Goal: Task Accomplishment & Management: Manage account settings

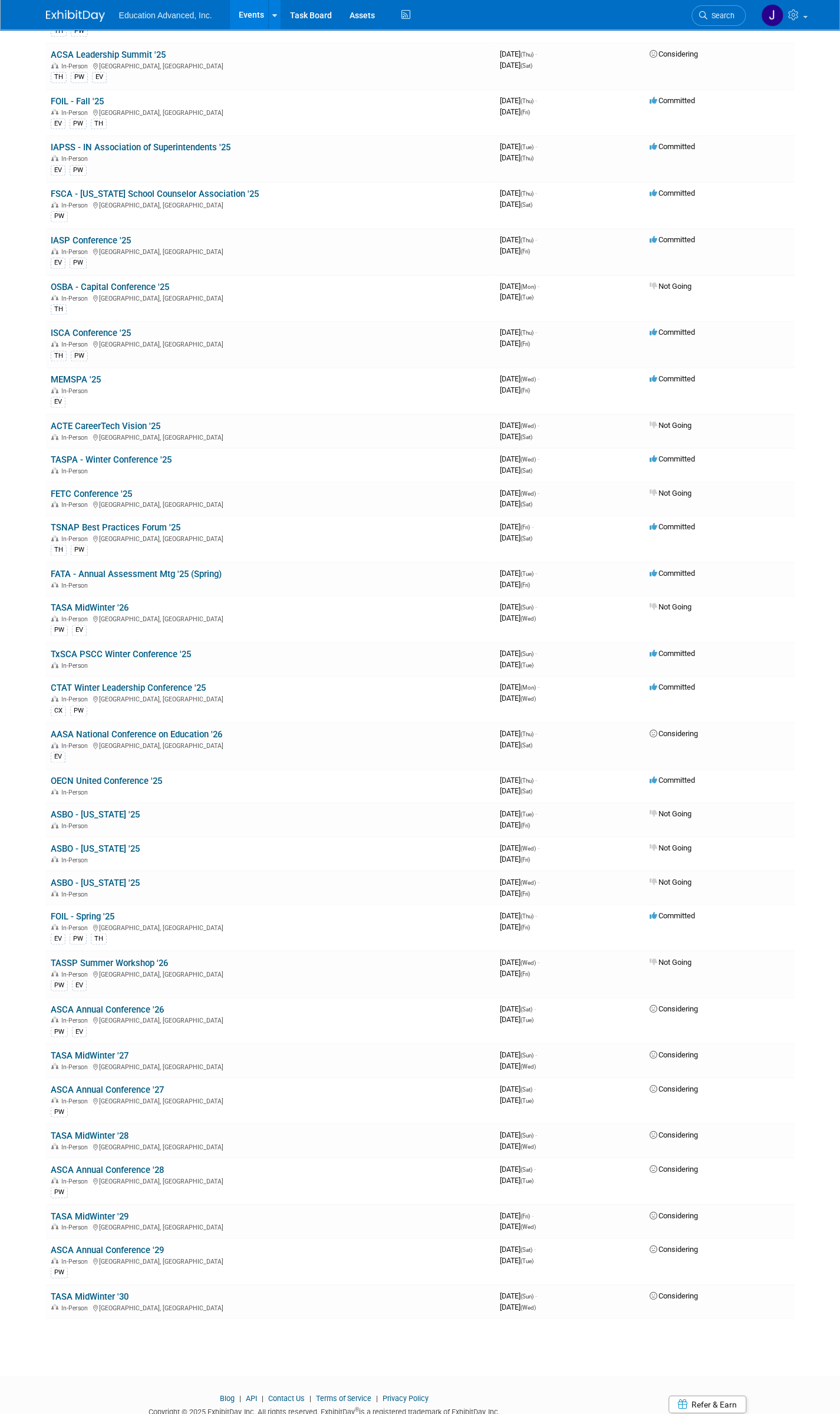
scroll to position [464, 0]
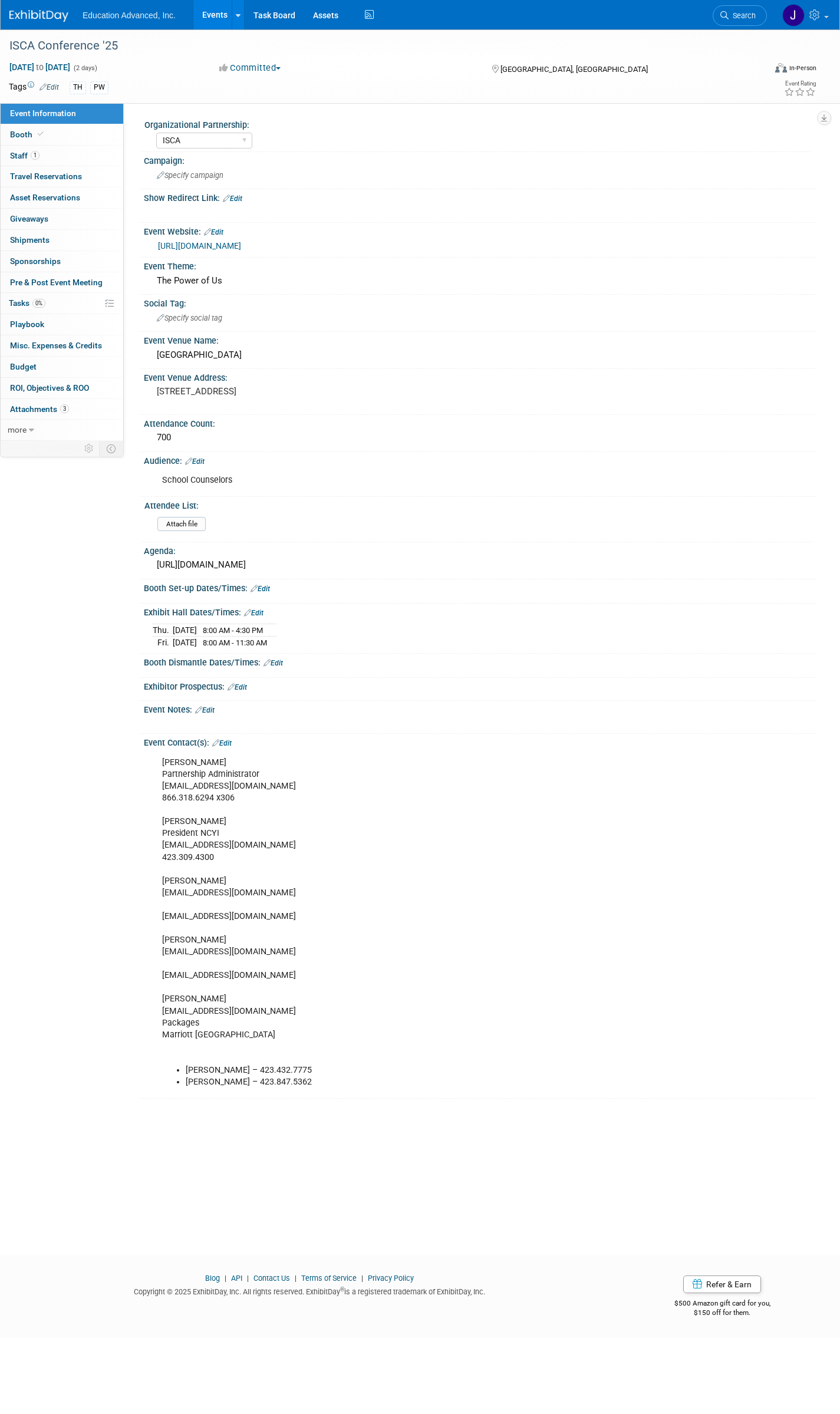
select select "ISCA"
click at [23, 152] on span "Staff 1" at bounding box center [25, 155] width 30 height 10
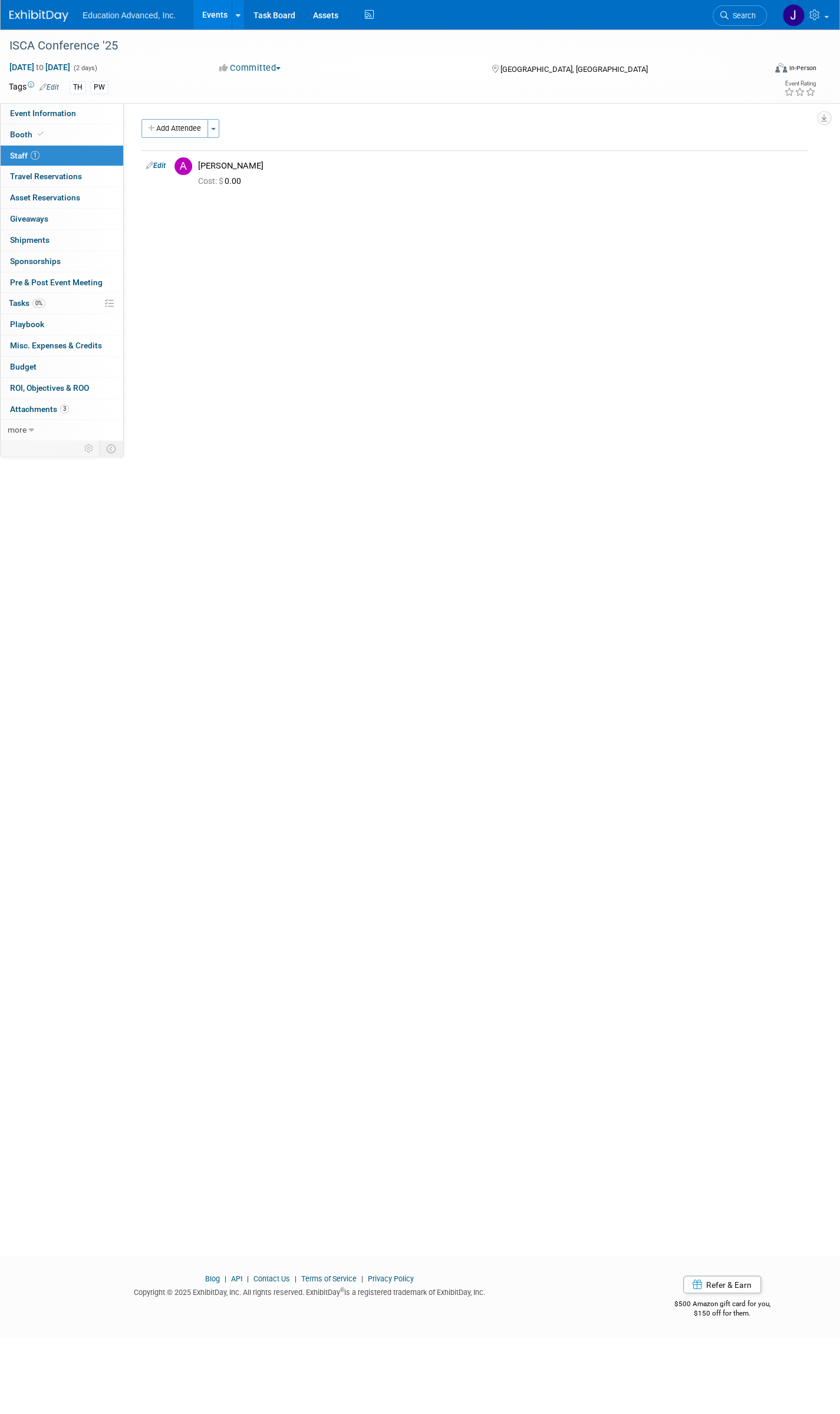
click at [160, 167] on link "Edit" at bounding box center [156, 165] width 20 height 8
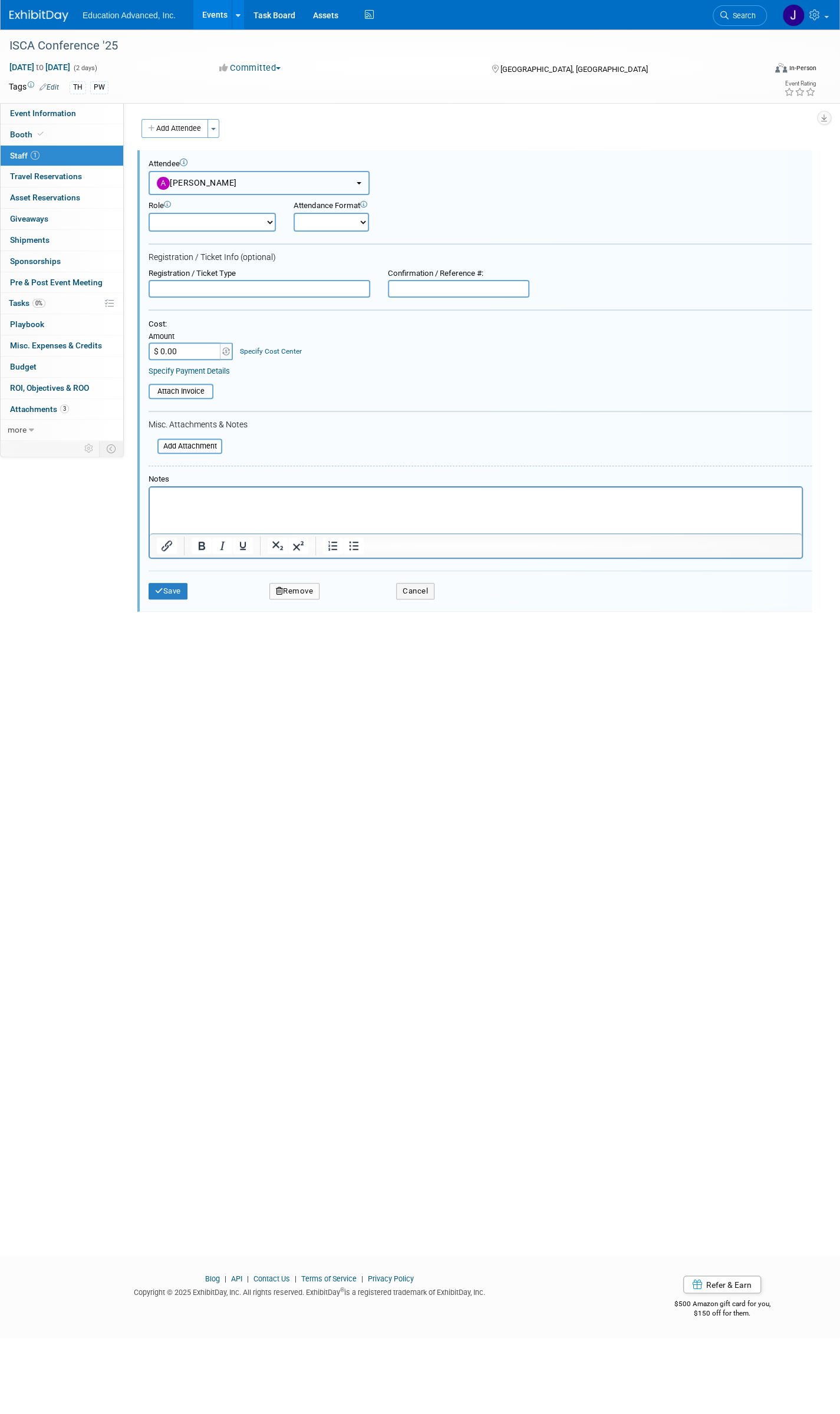
click at [239, 179] on button "[PERSON_NAME]" at bounding box center [259, 183] width 221 height 25
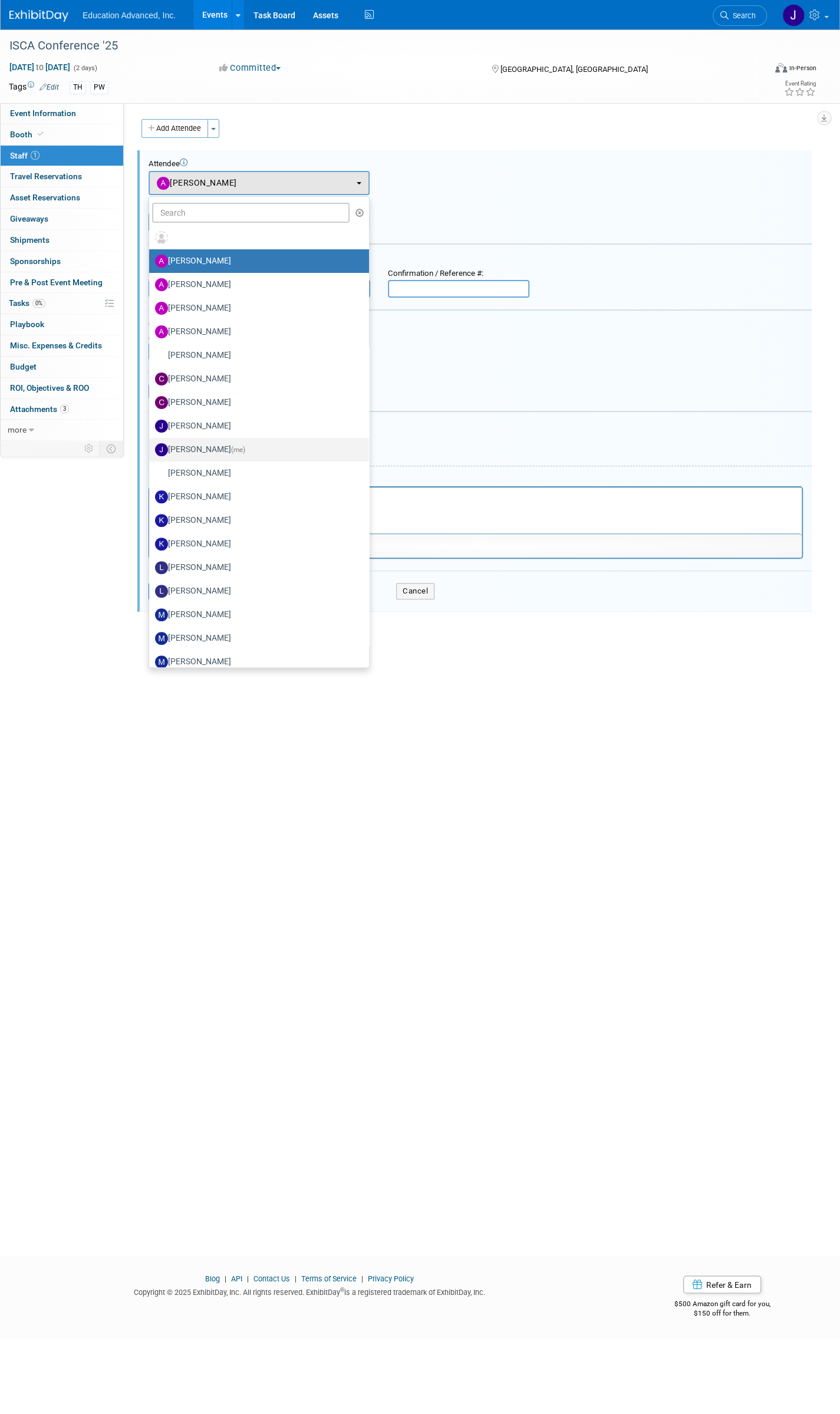
click at [212, 450] on label "[PERSON_NAME] (me)" at bounding box center [257, 450] width 203 height 19
click at [150, 450] on input "[PERSON_NAME] (me)" at bounding box center [148, 449] width 8 height 8
select select "74227384-084b-4ad1-aed8-fb100e5d7279"
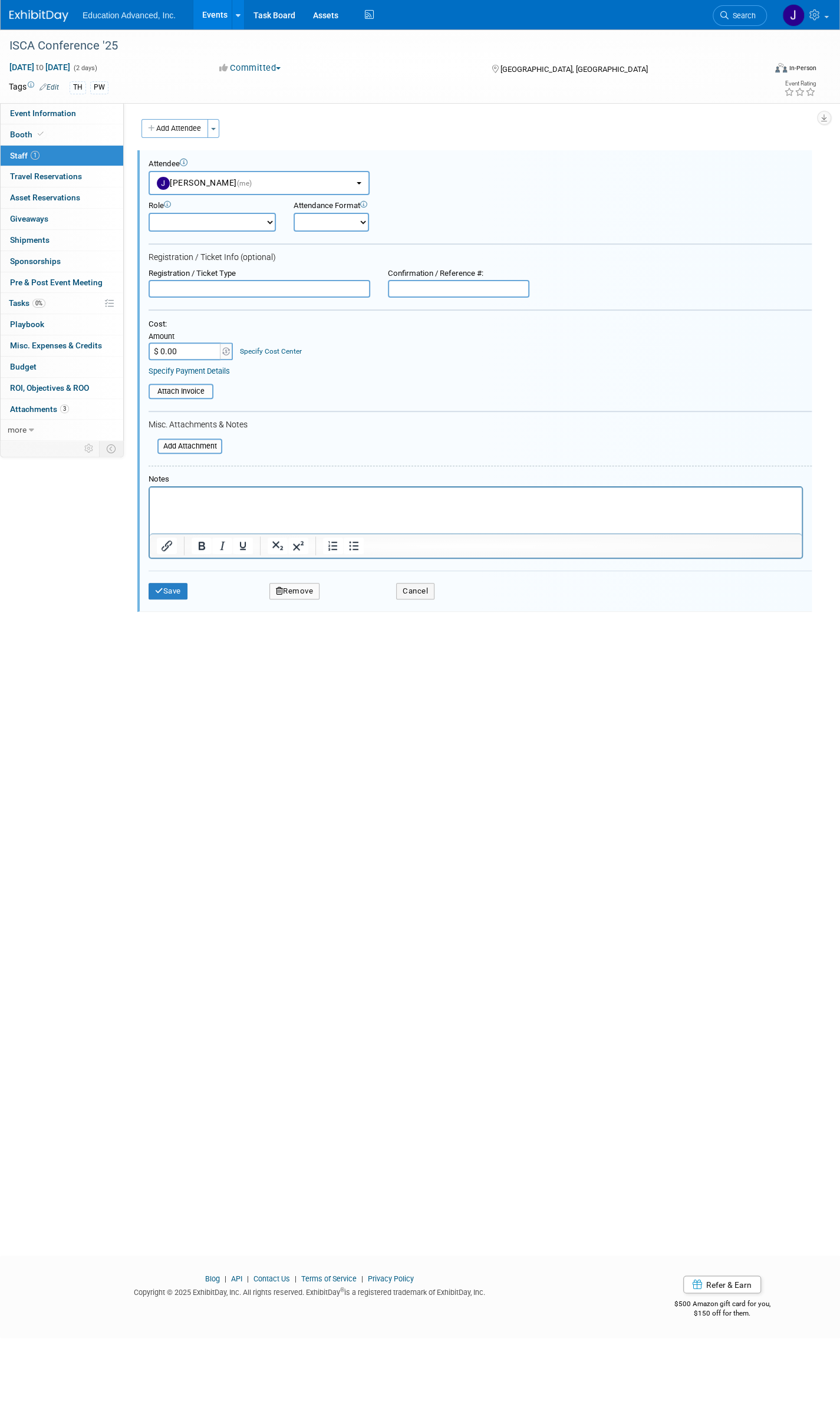
click at [227, 218] on select "Customer Success Demonstrator Host Planner Presenter Product Manager Profession…" at bounding box center [211, 221] width 127 height 19
select select "4"
click at [149, 213] on select "Customer Success Demonstrator Host Planner Presenter Product Manager Profession…" at bounding box center [211, 221] width 127 height 19
click at [338, 220] on select "Onsite Remote" at bounding box center [330, 221] width 76 height 19
select select "1"
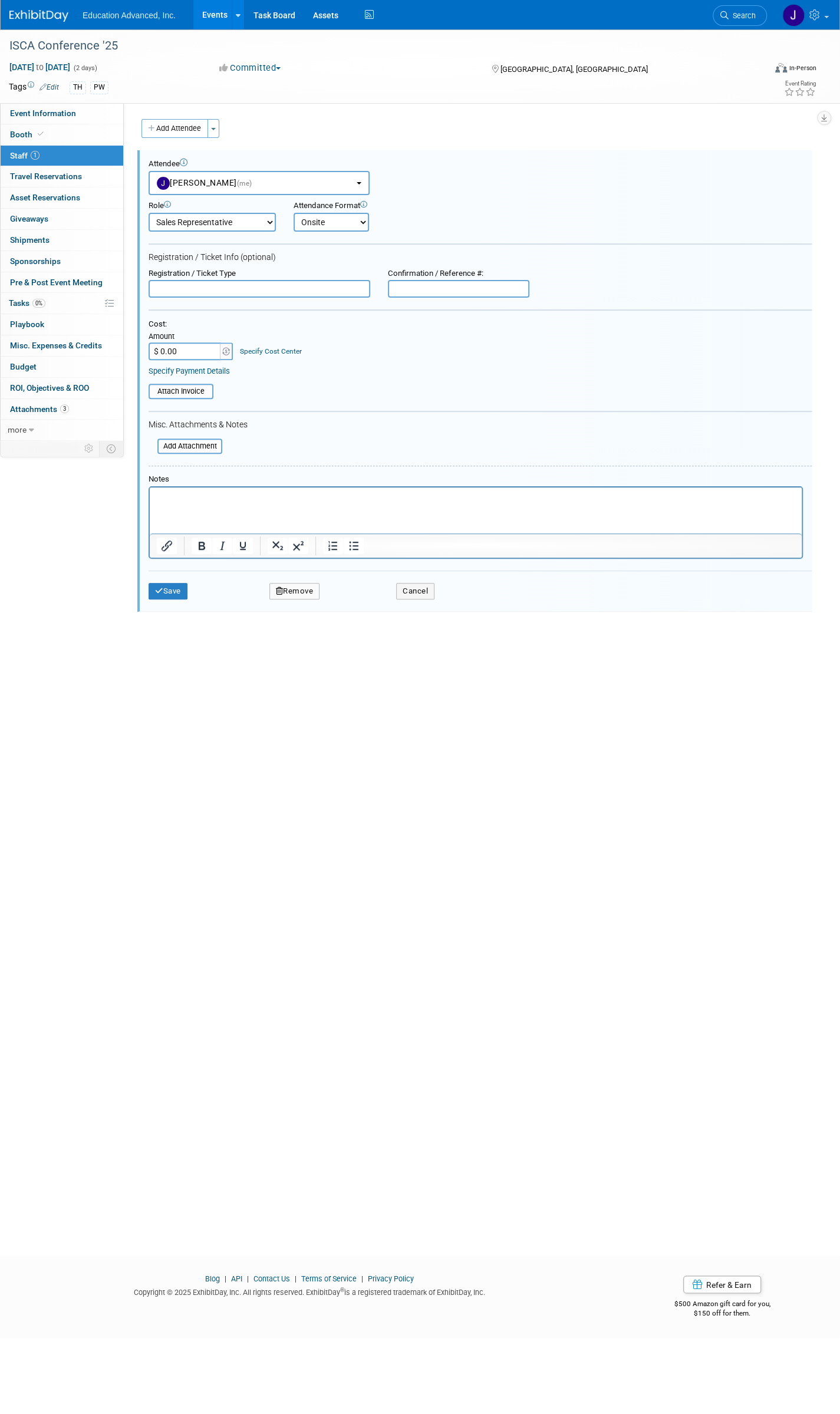
click at [293, 213] on select "Onsite Remote" at bounding box center [330, 221] width 76 height 19
click at [170, 586] on button "Save" at bounding box center [168, 591] width 39 height 17
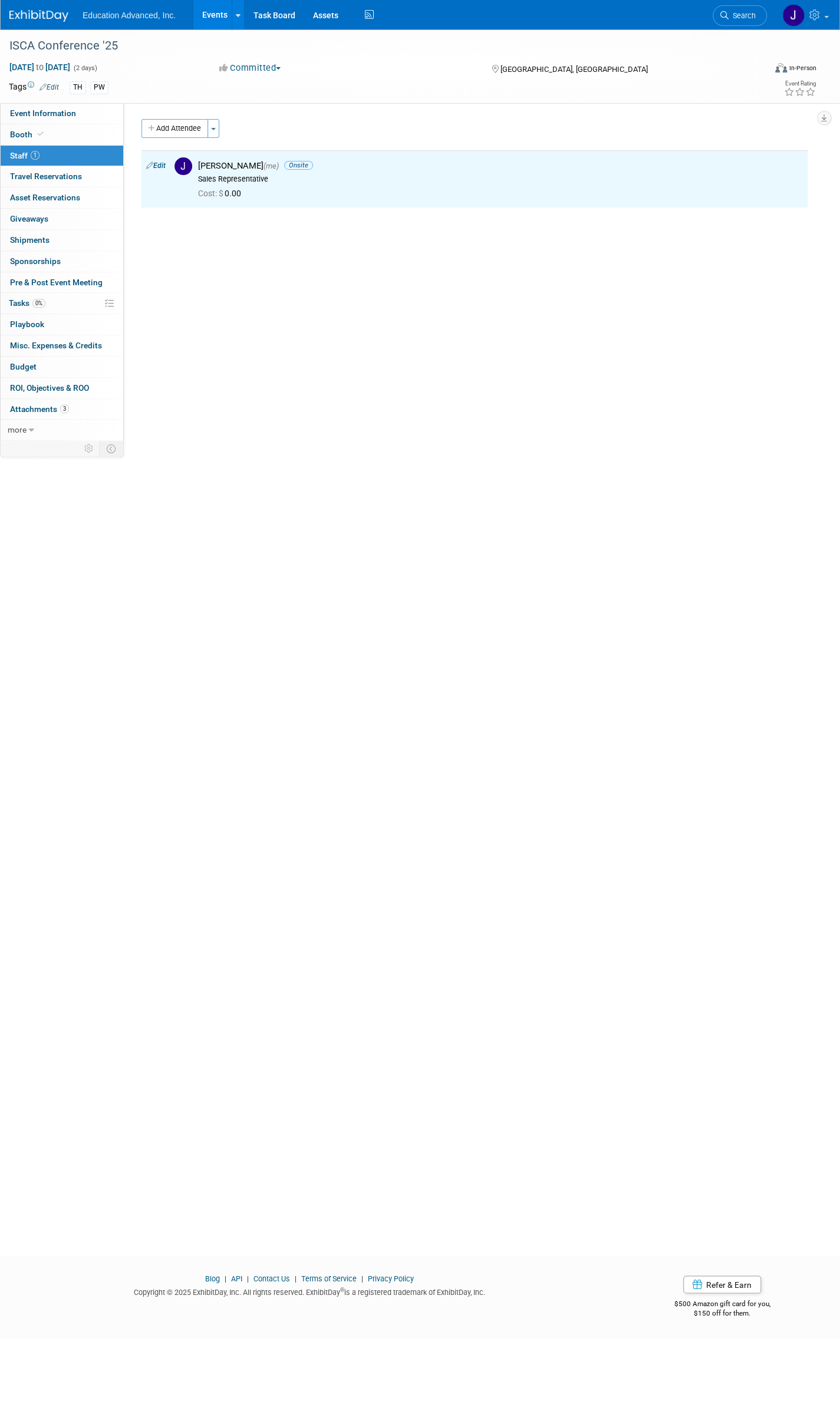
click at [173, 129] on button "Add Attendee" at bounding box center [175, 128] width 67 height 19
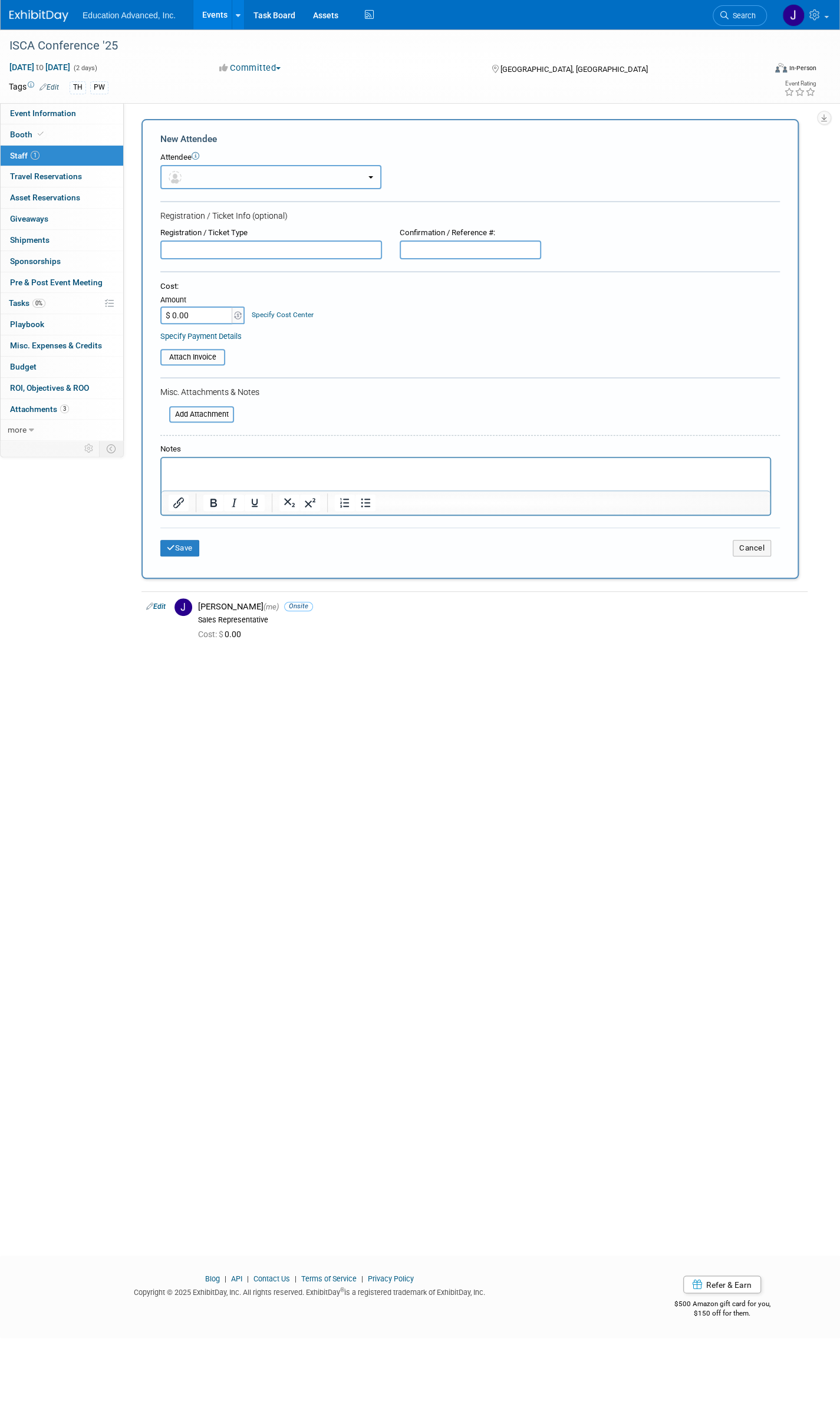
click at [202, 173] on button "button" at bounding box center [270, 177] width 221 height 25
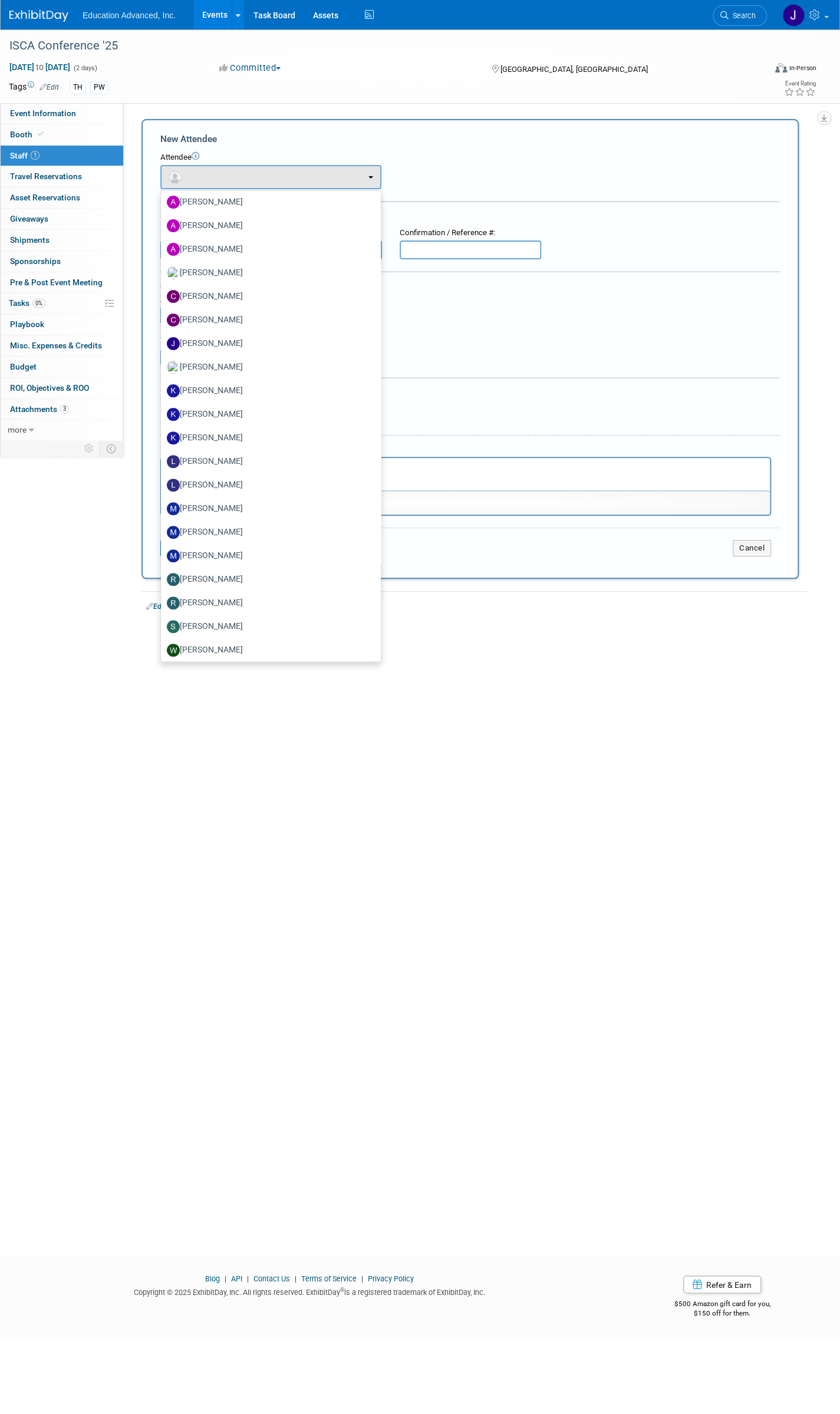
scroll to position [80, 0]
click at [215, 551] on label "Mia Finch" at bounding box center [269, 552] width 203 height 19
click at [162, 551] on input "Mia Finch" at bounding box center [159, 552] width 8 height 8
select select "df055be0-456e-4bc4-8e01-20d4ca19410a"
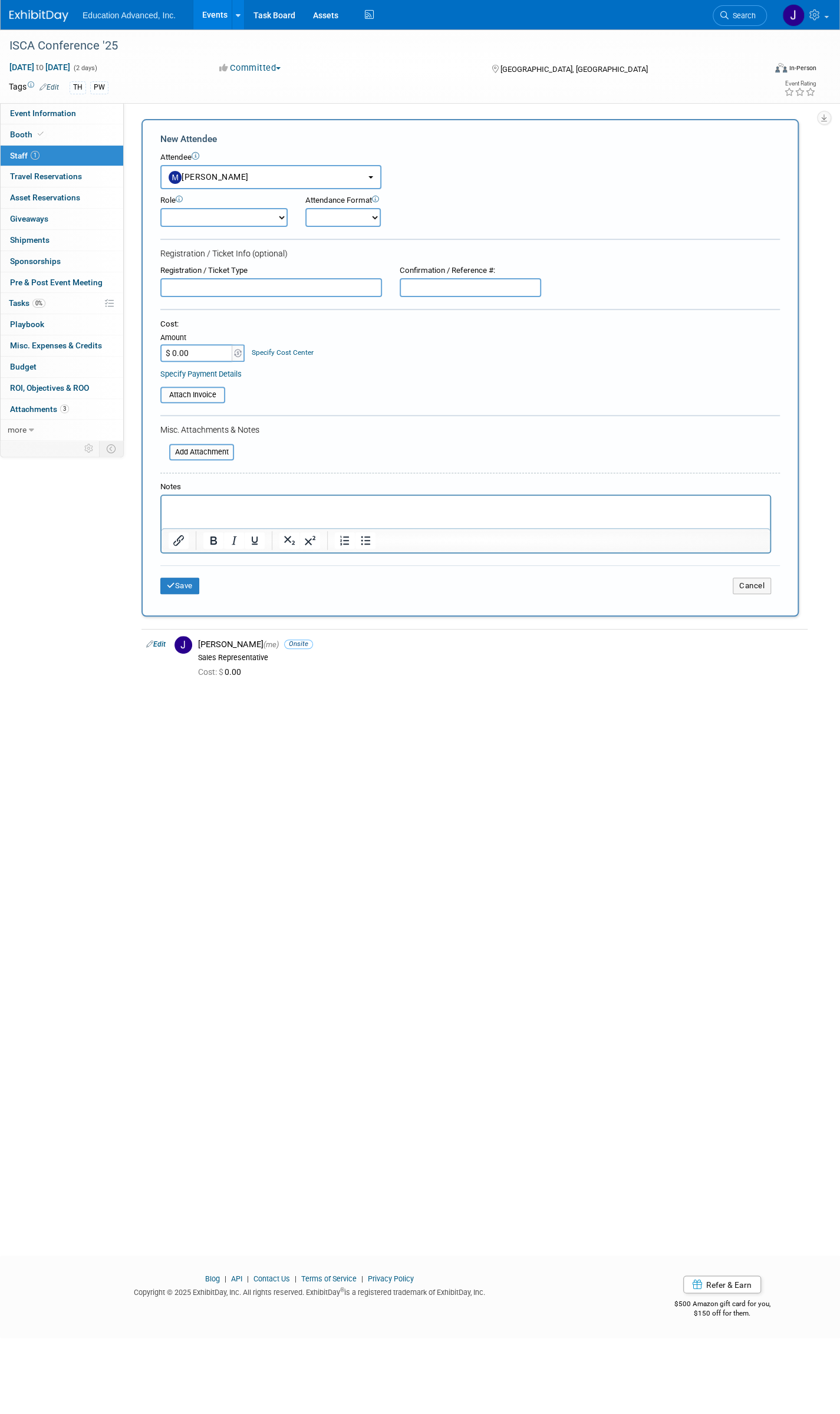
click at [249, 215] on select "Customer Success Demonstrator Host Planner Presenter Product Manager Profession…" at bounding box center [223, 217] width 127 height 19
select select "200"
click at [160, 209] on select "Customer Success Demonstrator Host Planner Presenter Product Manager Profession…" at bounding box center [223, 217] width 127 height 19
click at [340, 220] on select "Onsite Remote" at bounding box center [342, 217] width 76 height 19
select select "1"
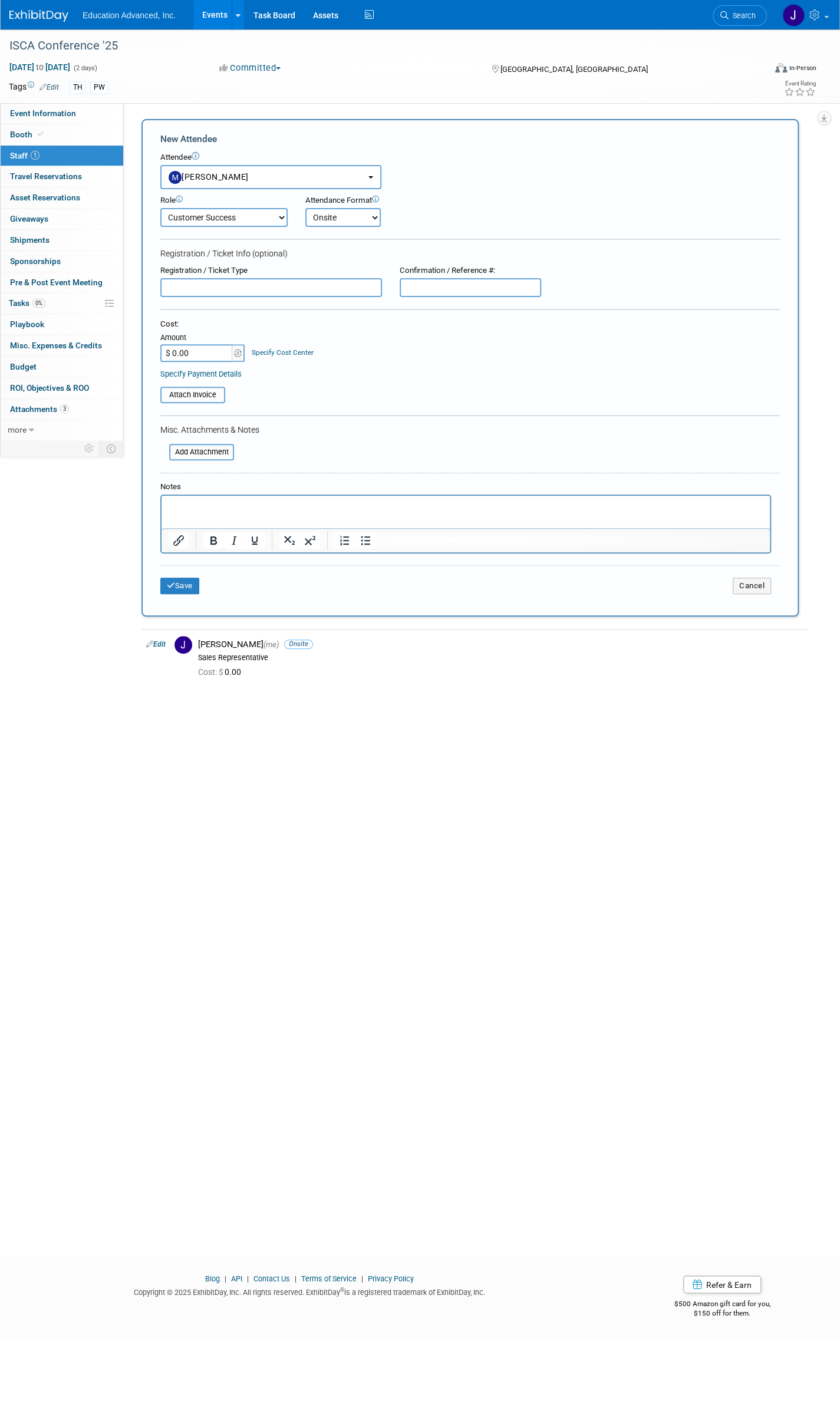
click at [305, 209] on select "Onsite Remote" at bounding box center [342, 217] width 76 height 19
click at [182, 584] on button "Save" at bounding box center [180, 585] width 39 height 17
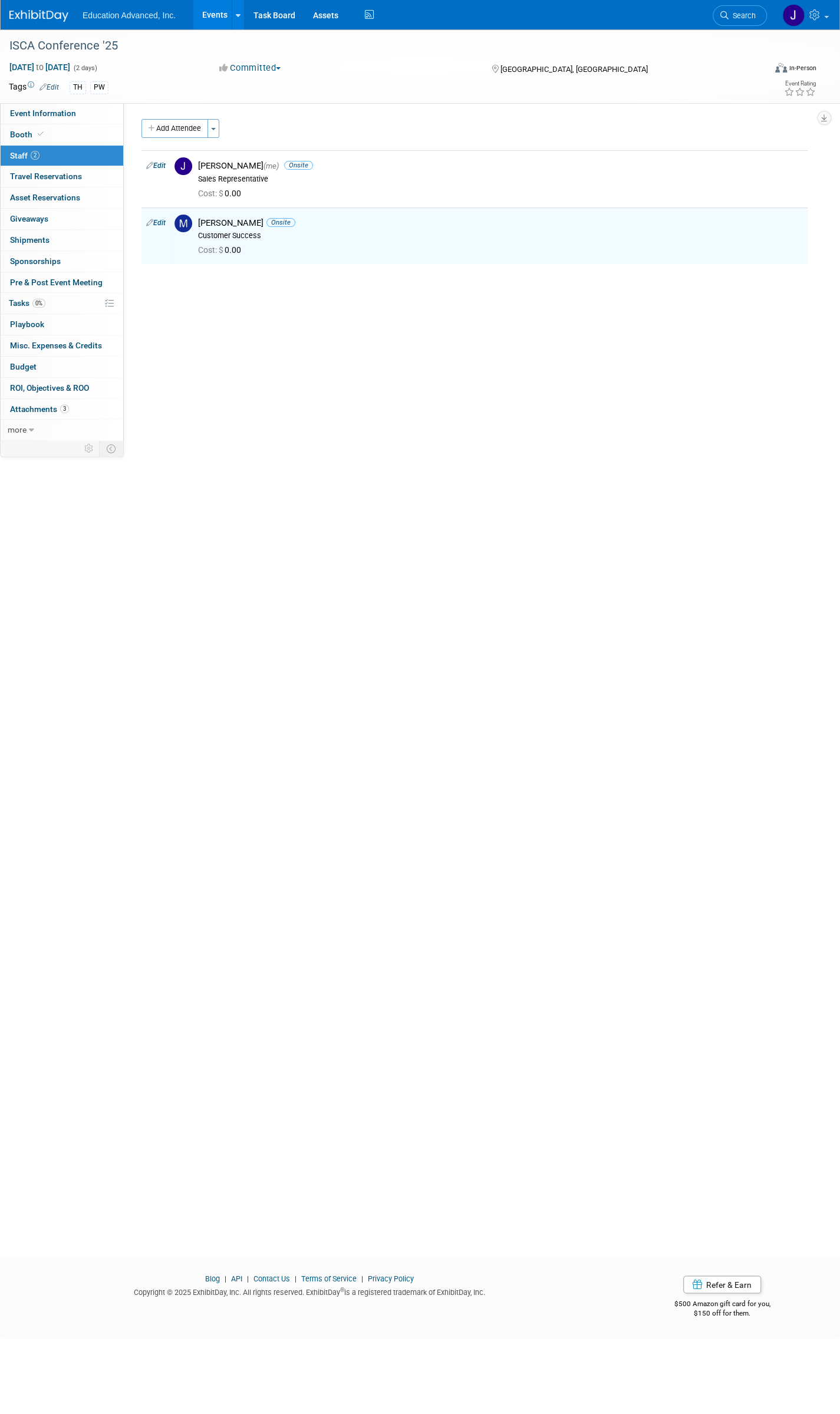
click at [26, 130] on span "Booth" at bounding box center [28, 135] width 36 height 10
select select "Education Advanced, Inc."
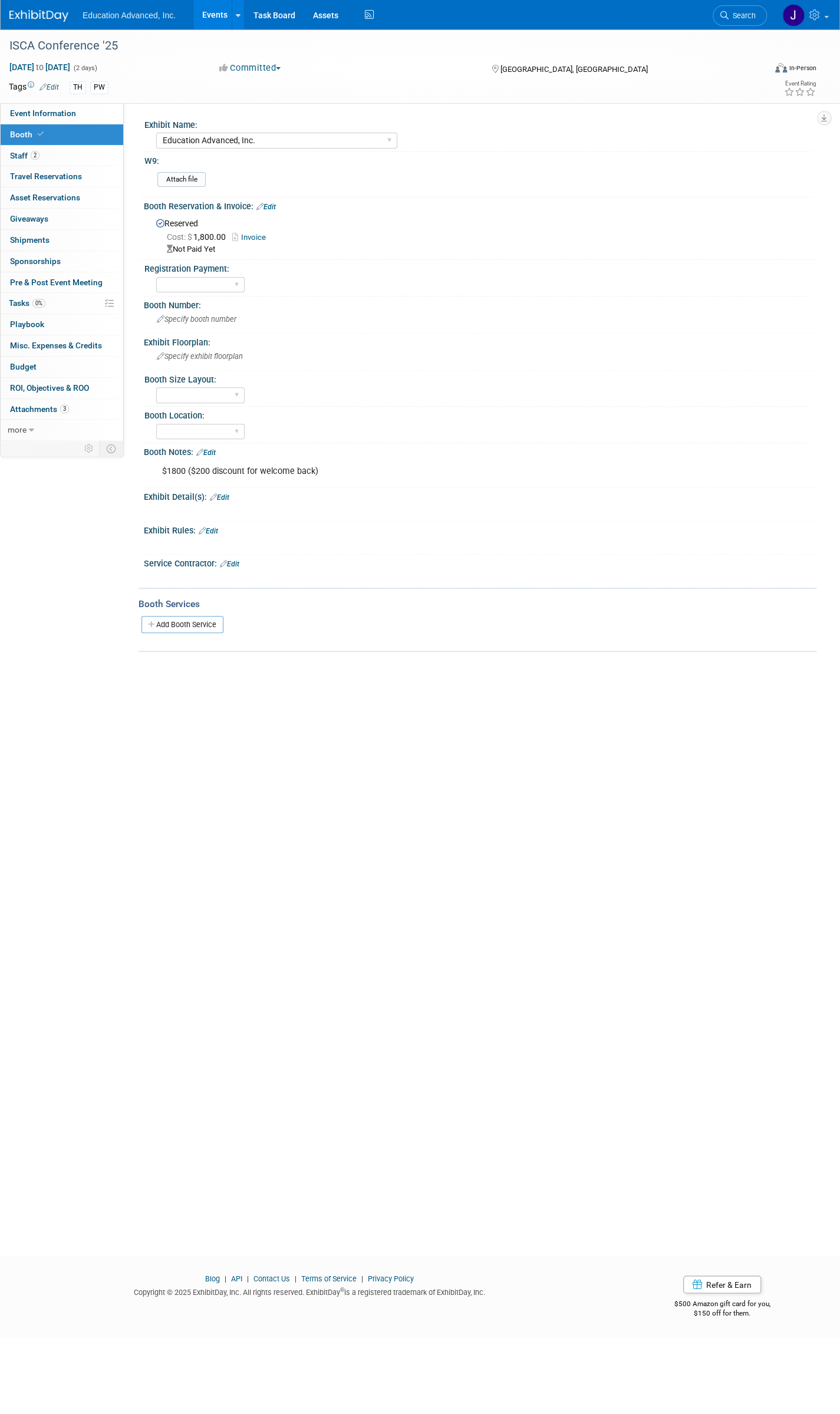
click at [256, 237] on link "Invoice" at bounding box center [252, 237] width 39 height 9
click at [28, 174] on span "Travel Reservations 0" at bounding box center [45, 176] width 72 height 10
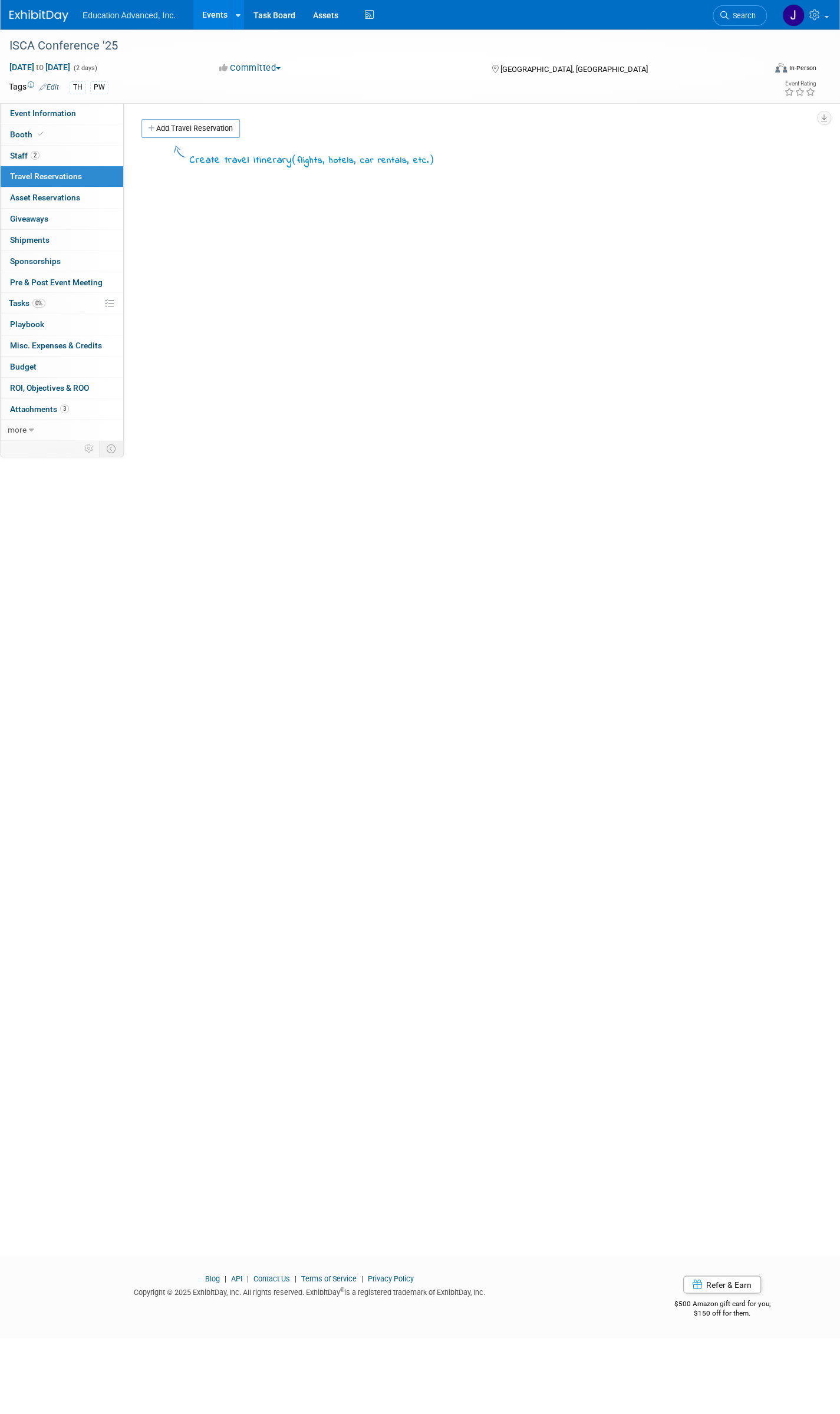
click at [25, 113] on span "Event Information" at bounding box center [42, 113] width 66 height 10
select select "ISCA"
